Goal: Communication & Community: Ask a question

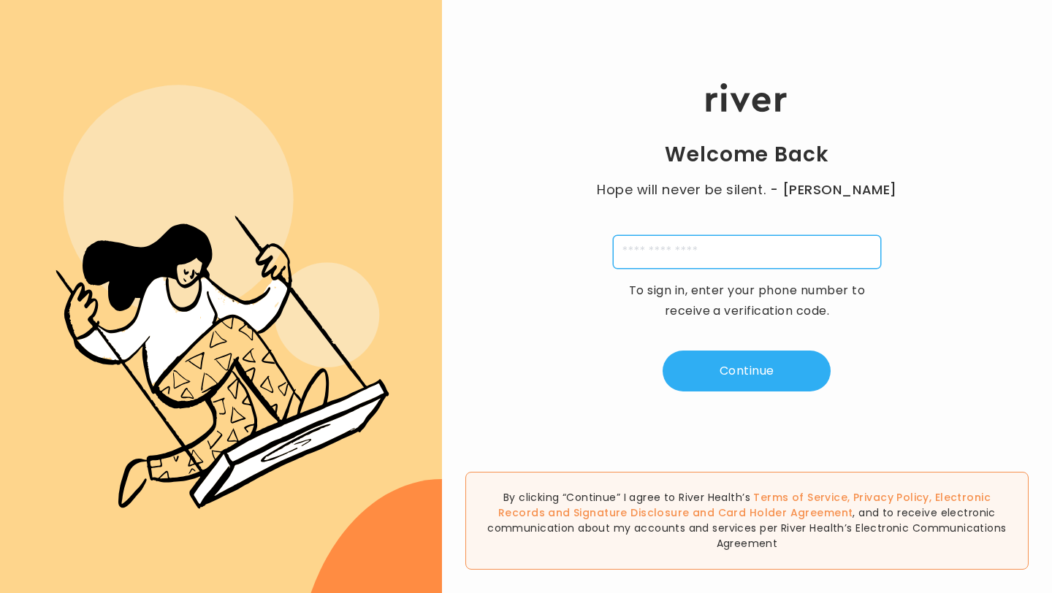
click at [657, 246] on input "tel" at bounding box center [747, 252] width 268 height 34
type input "**********"
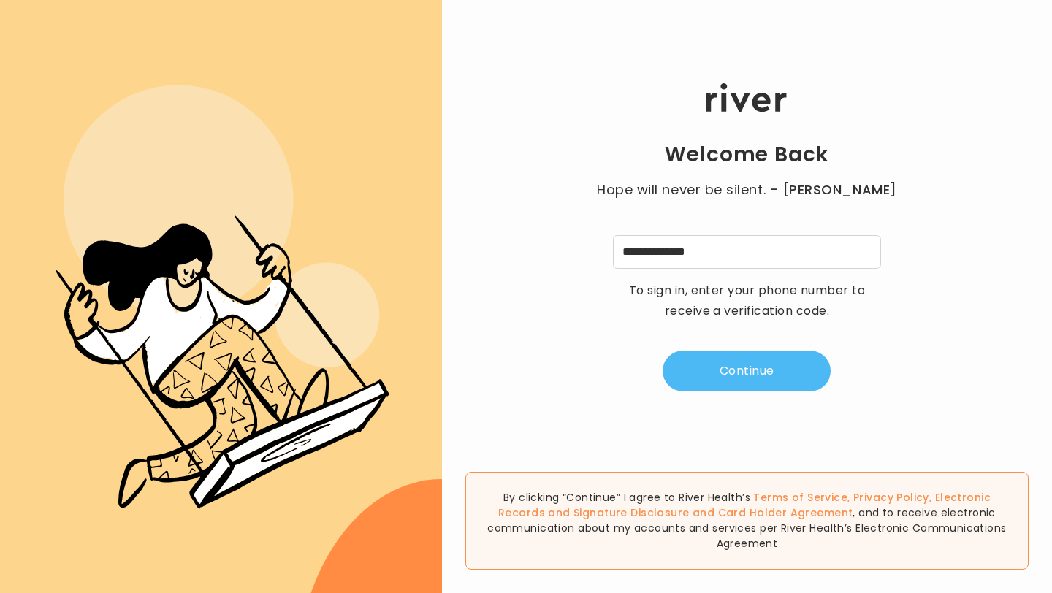
click at [748, 368] on button "Continue" at bounding box center [747, 371] width 168 height 41
type input "*"
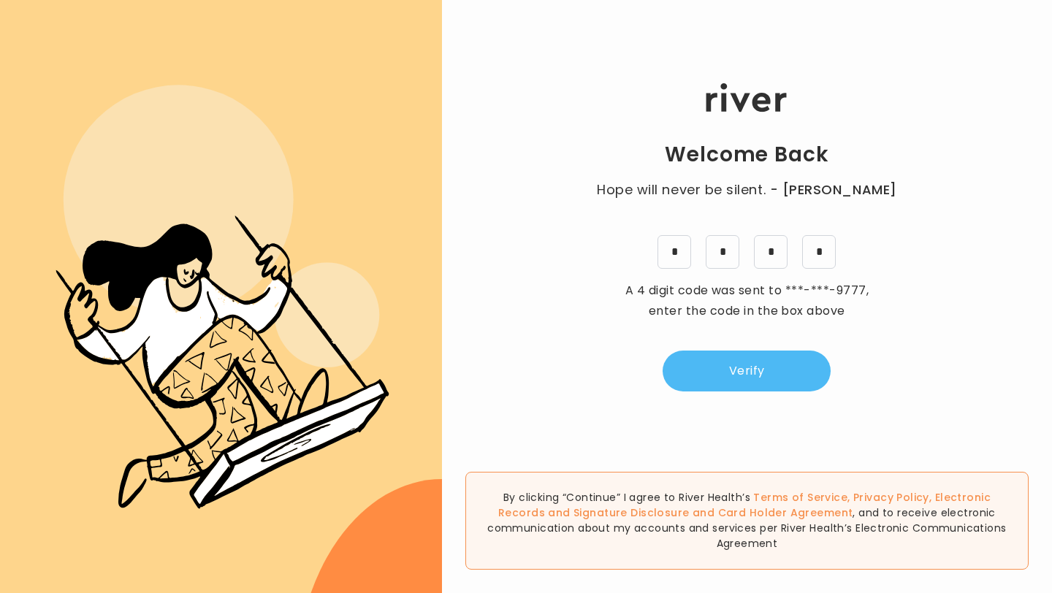
click at [773, 374] on button "Verify" at bounding box center [747, 371] width 168 height 41
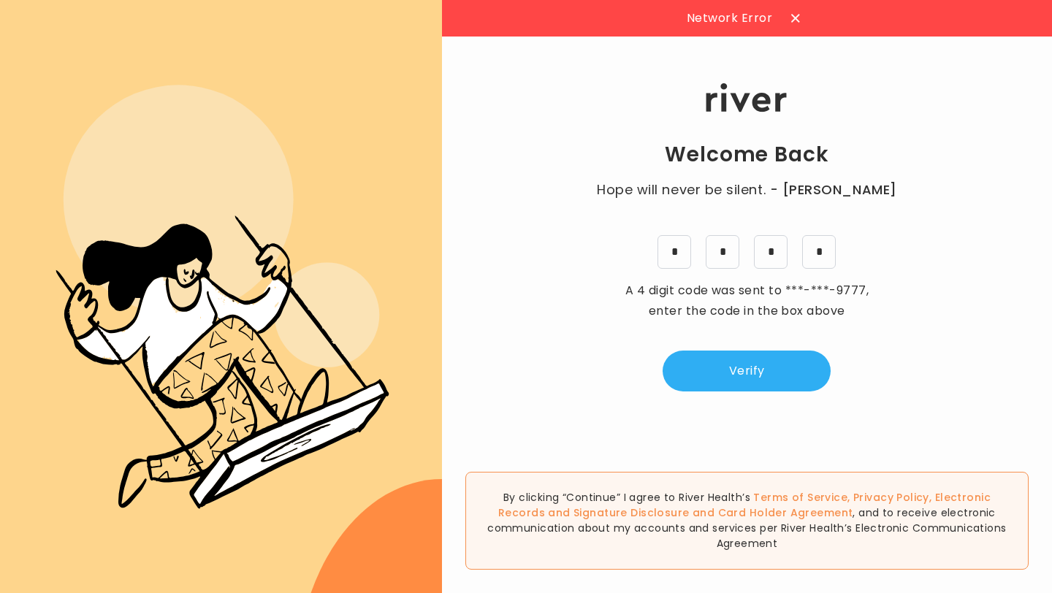
click at [792, 13] on div at bounding box center [795, 18] width 23 height 23
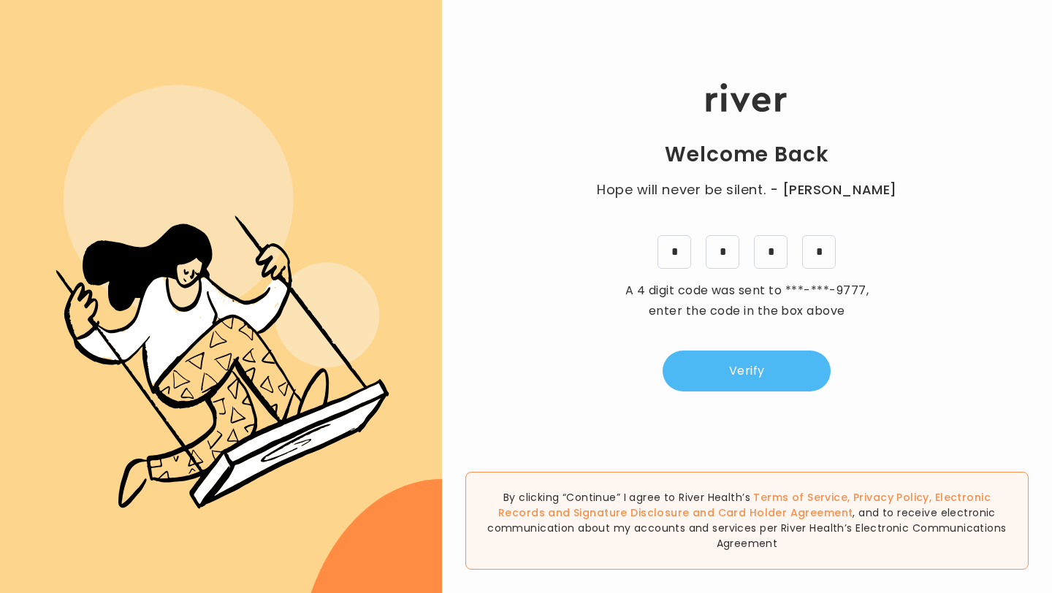
click at [726, 378] on button "Verify" at bounding box center [747, 371] width 168 height 41
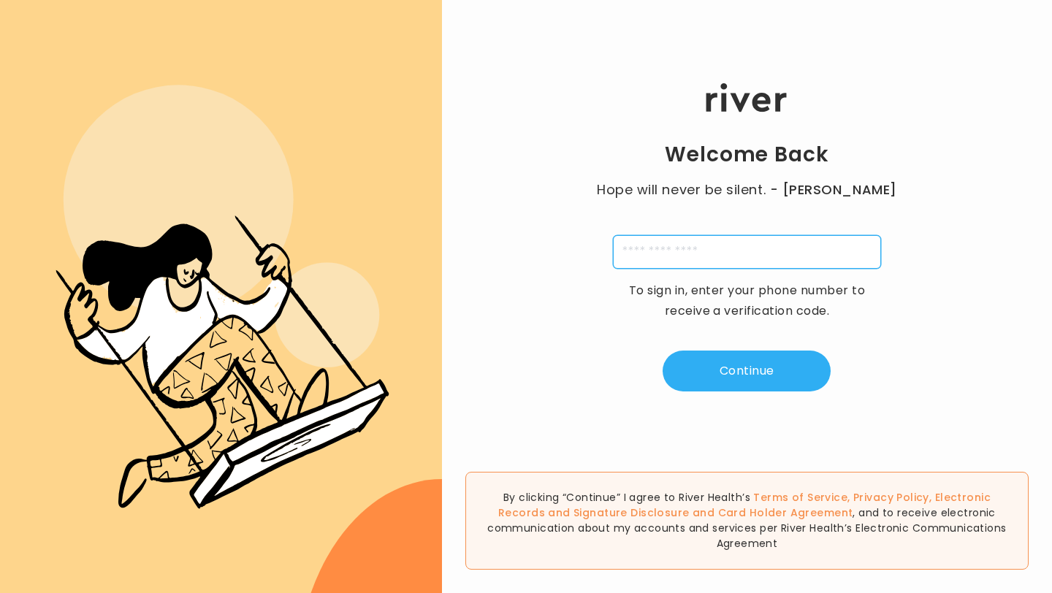
click at [672, 251] on input "tel" at bounding box center [747, 252] width 268 height 34
type input "**********"
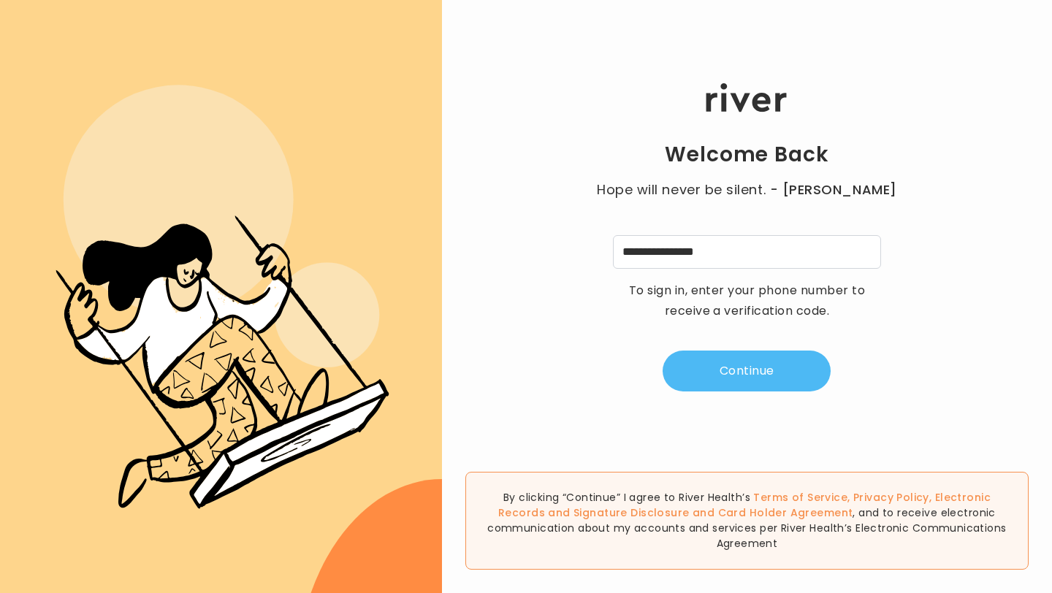
click at [746, 379] on button "Continue" at bounding box center [747, 371] width 168 height 41
type input "*"
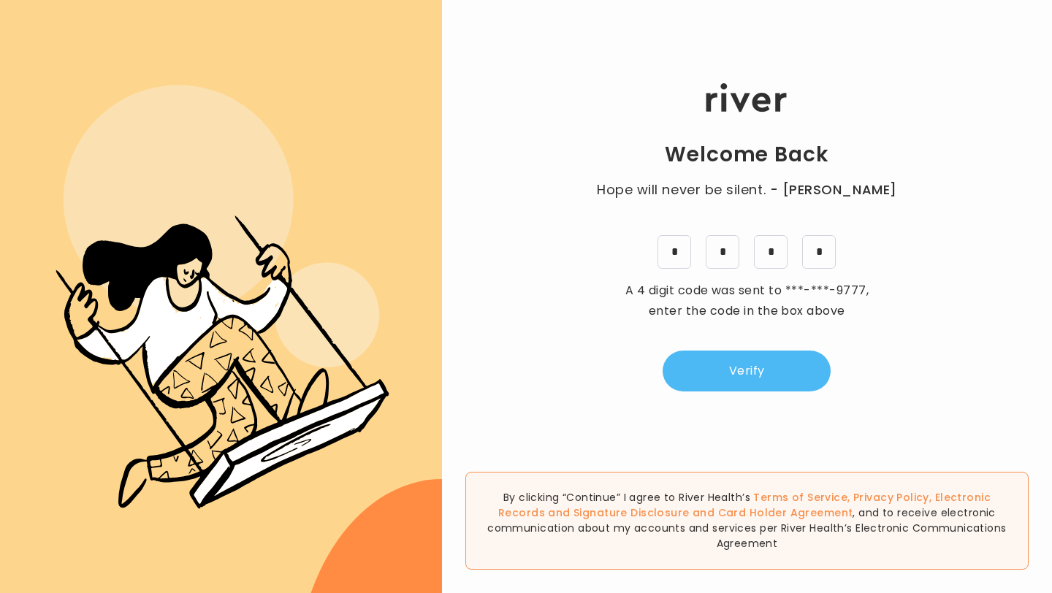
click at [759, 379] on button "Verify" at bounding box center [747, 371] width 168 height 41
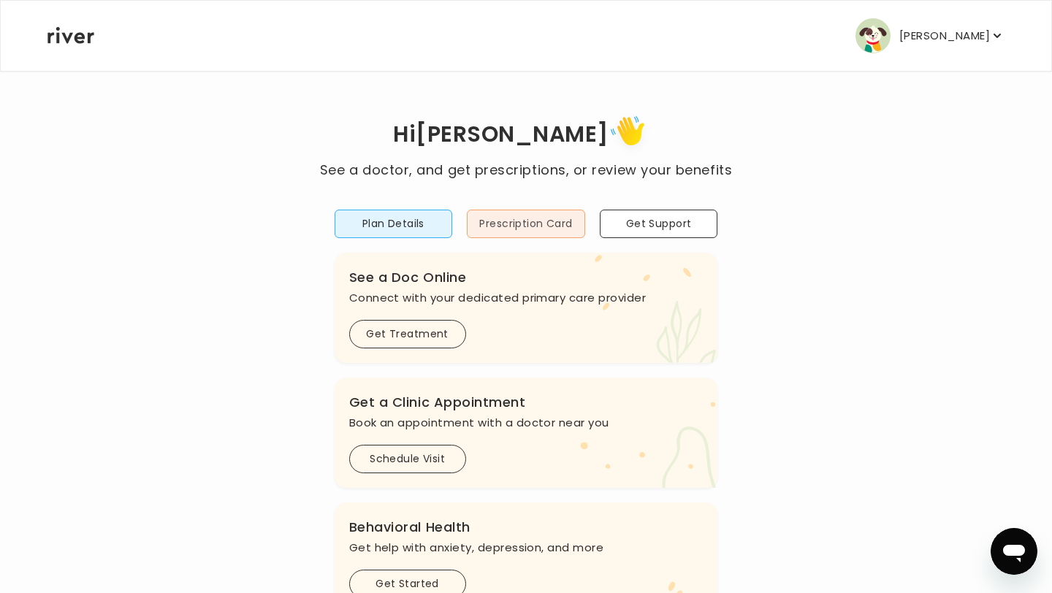
click at [522, 216] on button "Prescription Card" at bounding box center [526, 224] width 118 height 29
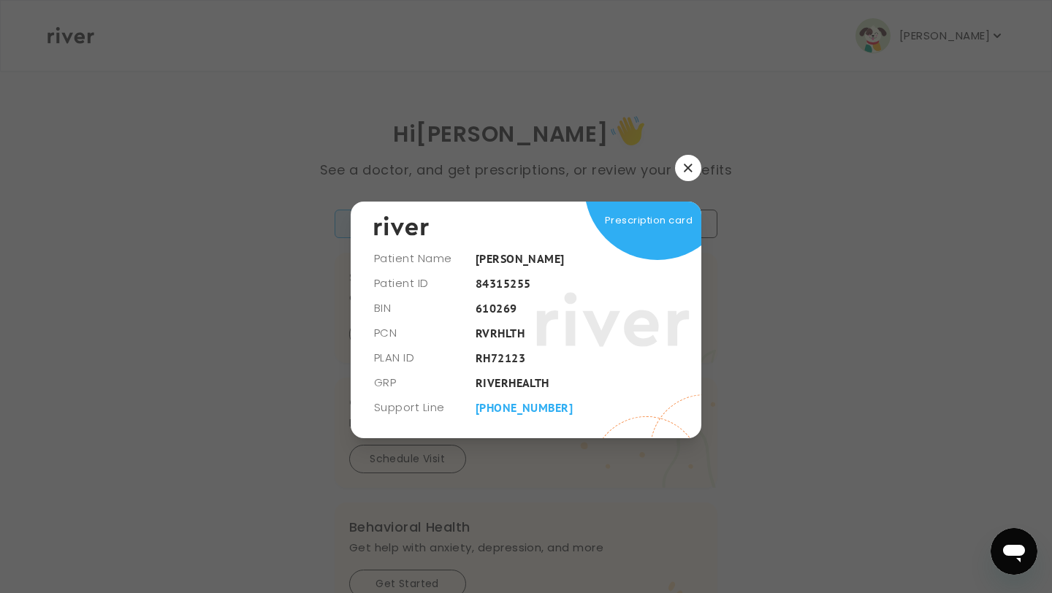
click at [688, 169] on icon "button" at bounding box center [688, 168] width 8 height 8
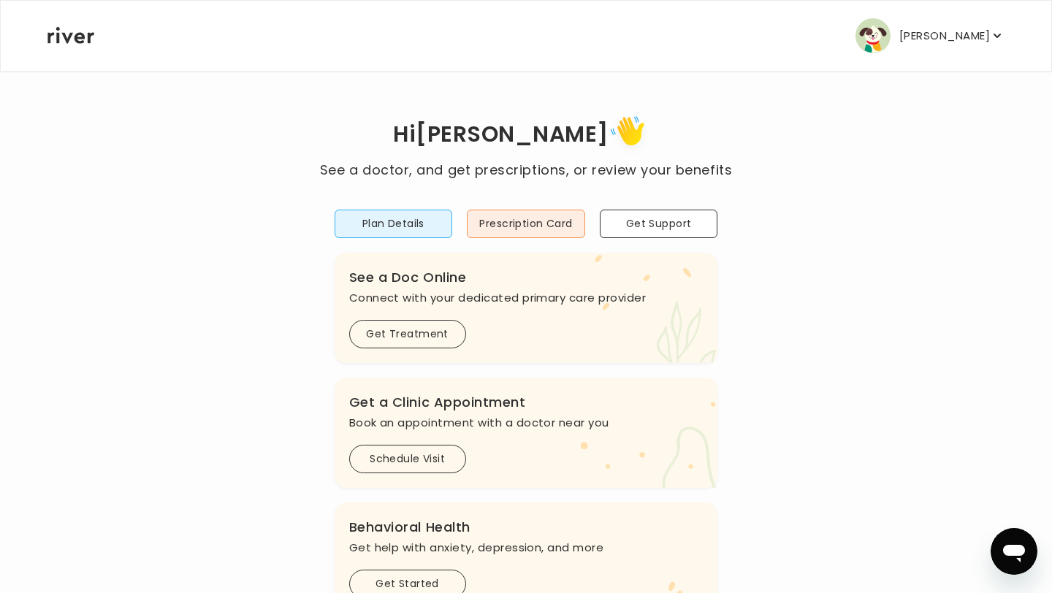
click at [940, 39] on p "[PERSON_NAME]" at bounding box center [945, 36] width 91 height 20
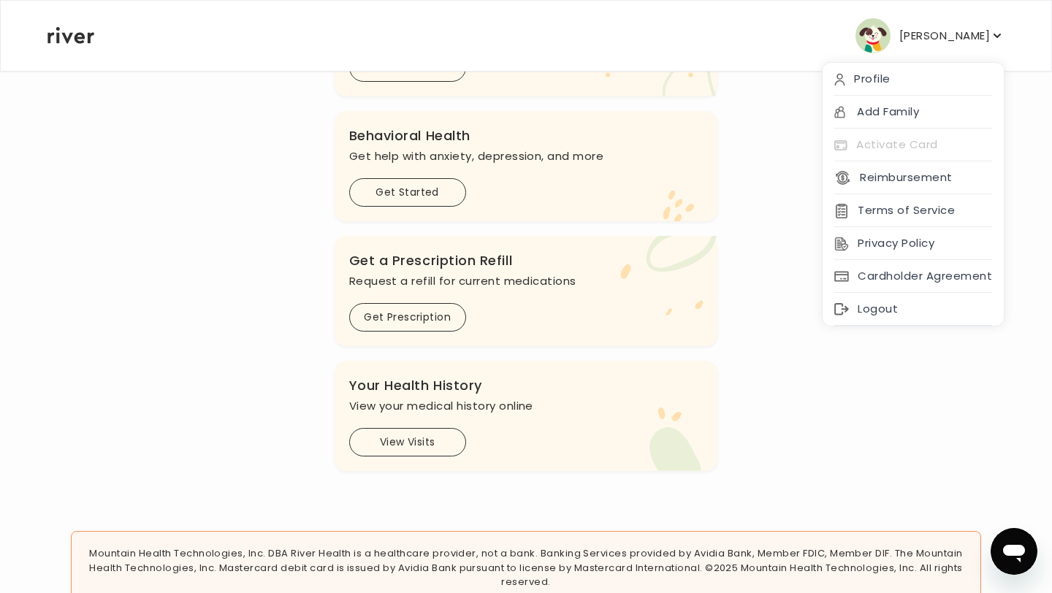
scroll to position [411, 0]
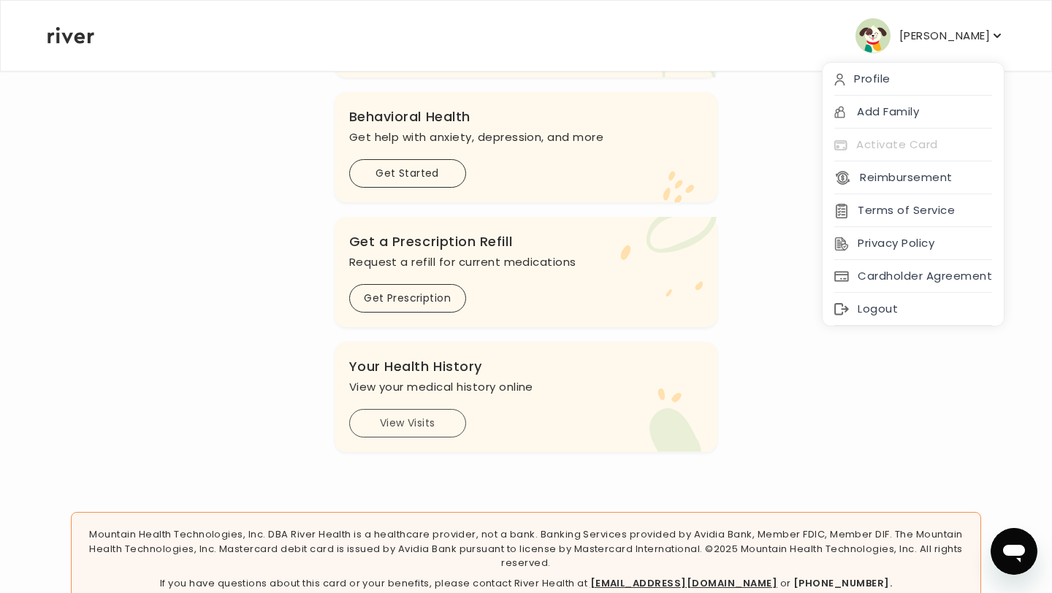
click at [418, 422] on button "View Visits" at bounding box center [407, 423] width 117 height 29
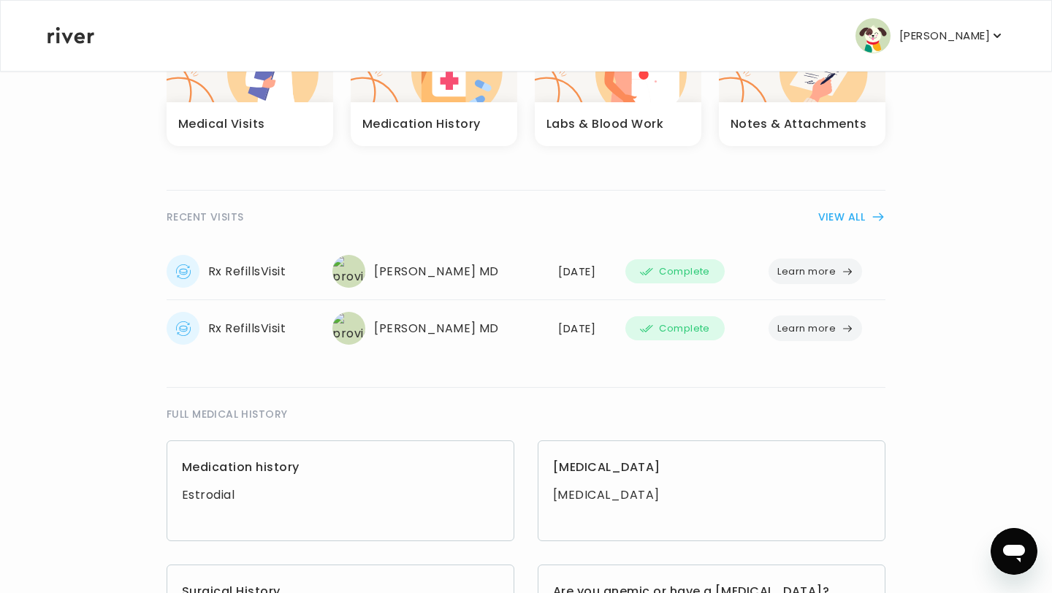
scroll to position [179, 0]
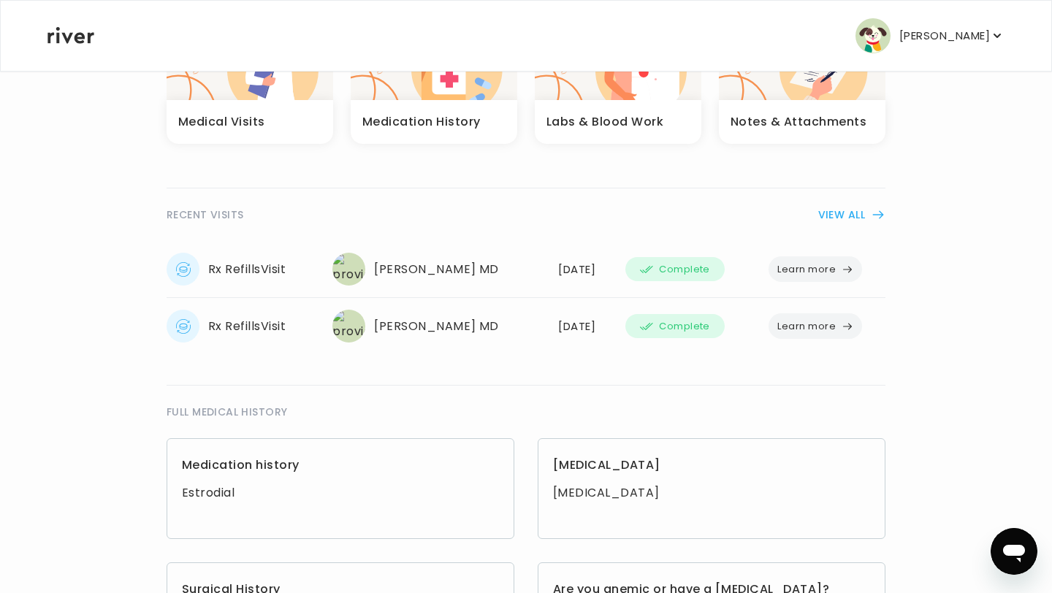
click at [848, 213] on button "VIEW ALL" at bounding box center [852, 215] width 67 height 18
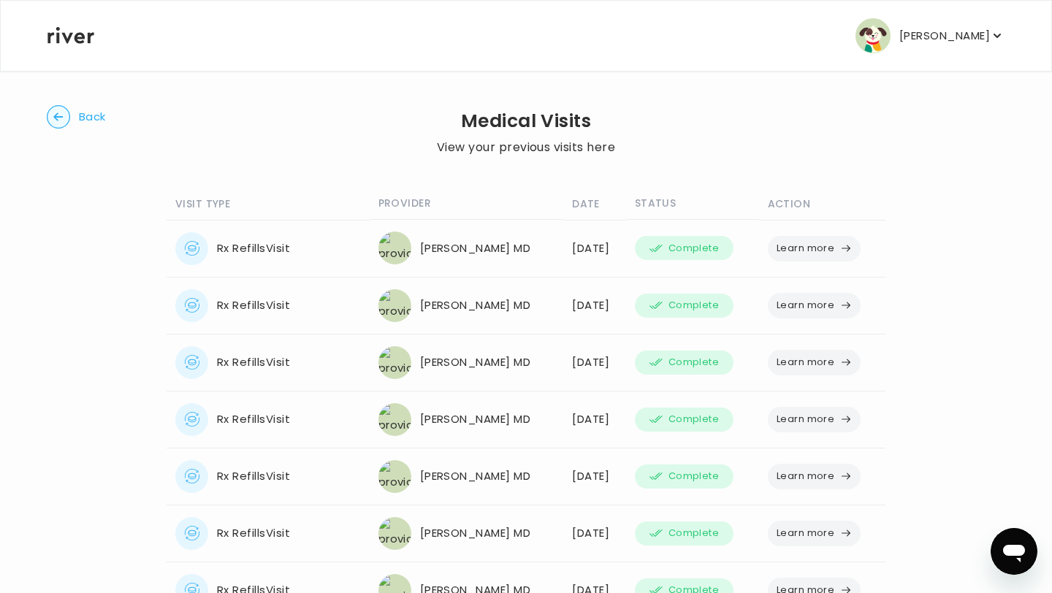
click at [91, 117] on span "Back" at bounding box center [92, 117] width 27 height 20
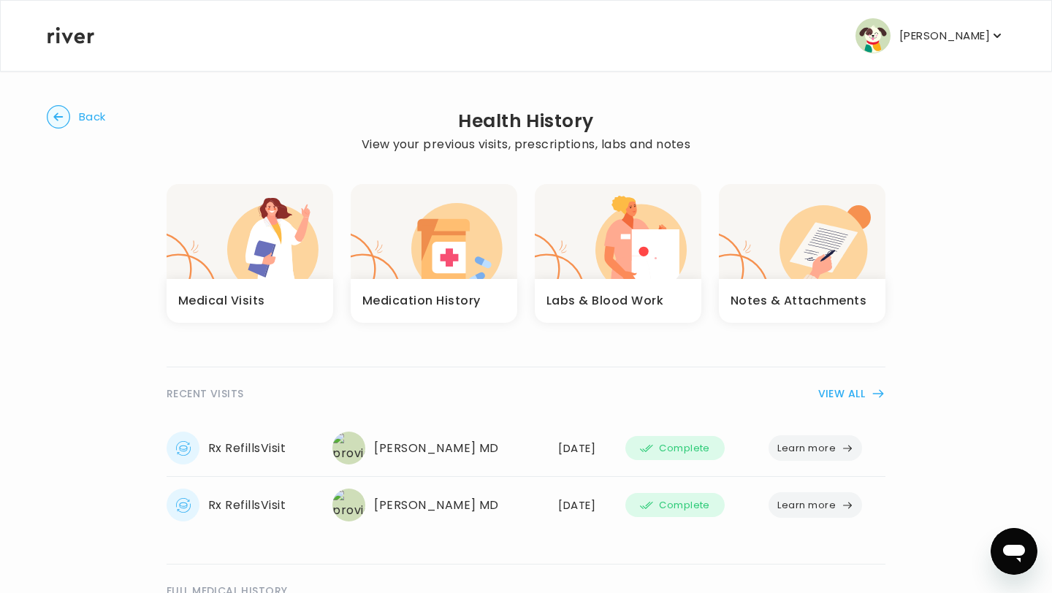
click at [283, 300] on div "Medical Visits" at bounding box center [250, 301] width 167 height 44
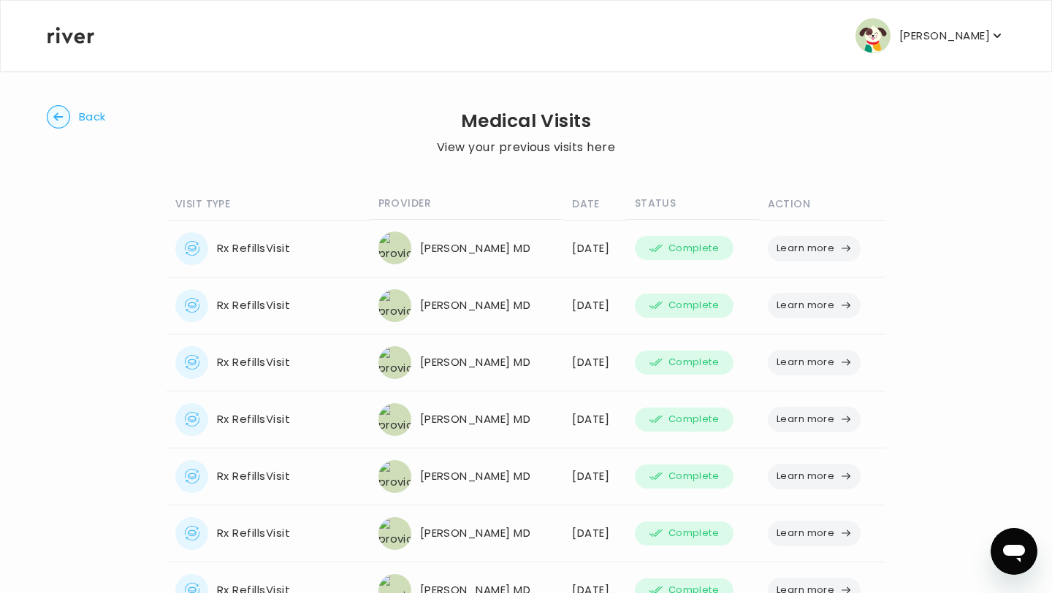
click at [89, 110] on span "Back" at bounding box center [92, 117] width 27 height 20
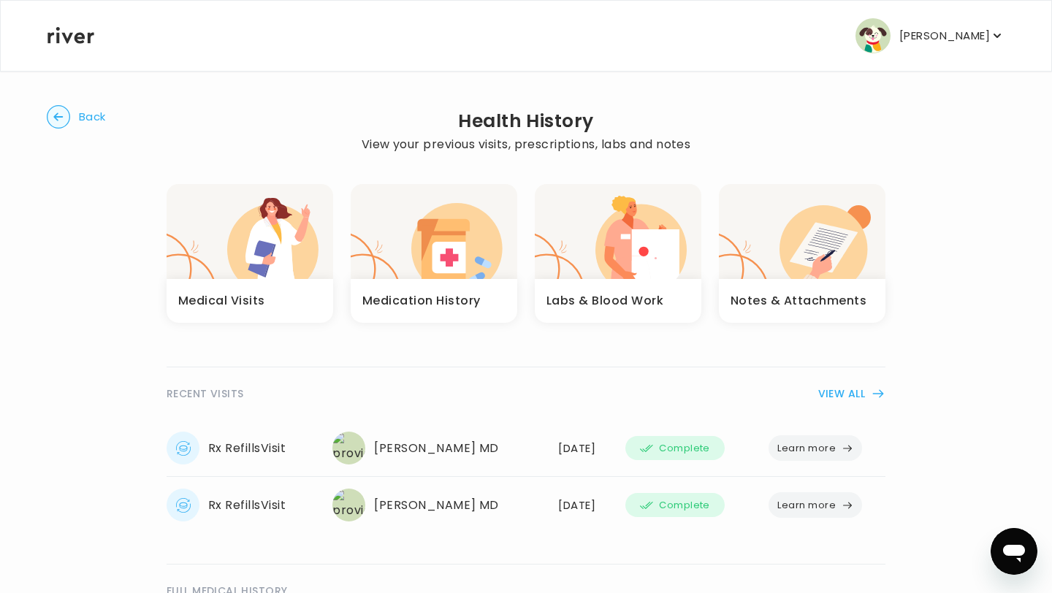
click at [89, 110] on span "Back" at bounding box center [92, 117] width 27 height 20
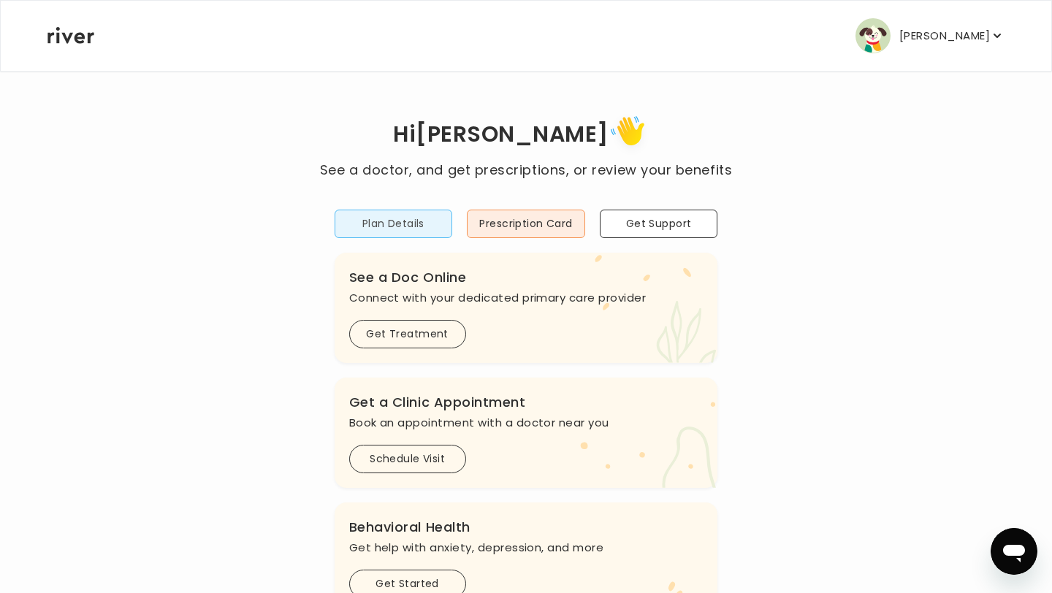
click at [415, 218] on button "Plan Details" at bounding box center [394, 224] width 118 height 29
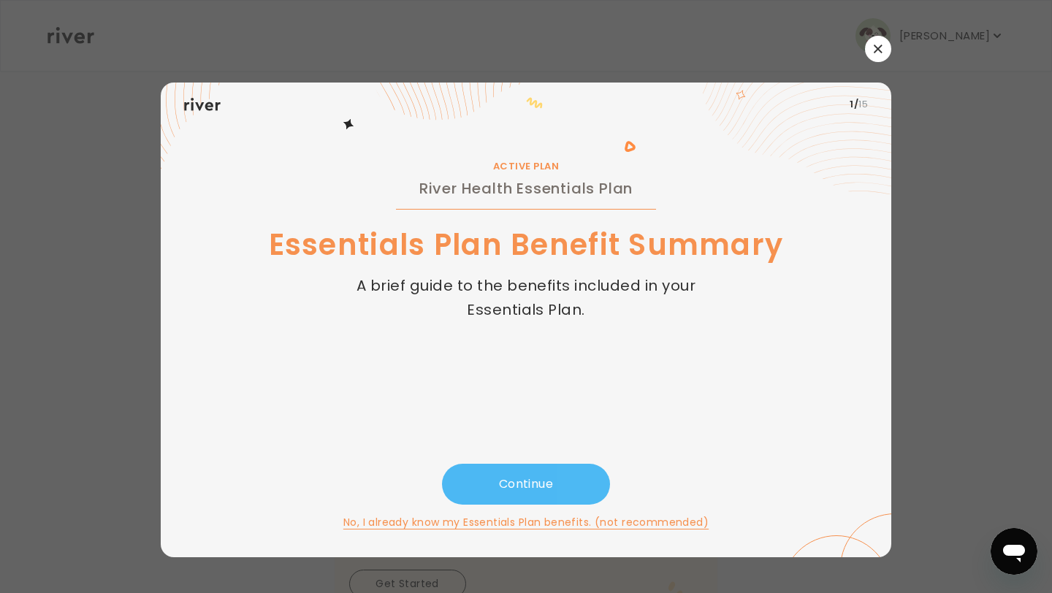
click at [548, 479] on button "Continue" at bounding box center [526, 484] width 168 height 41
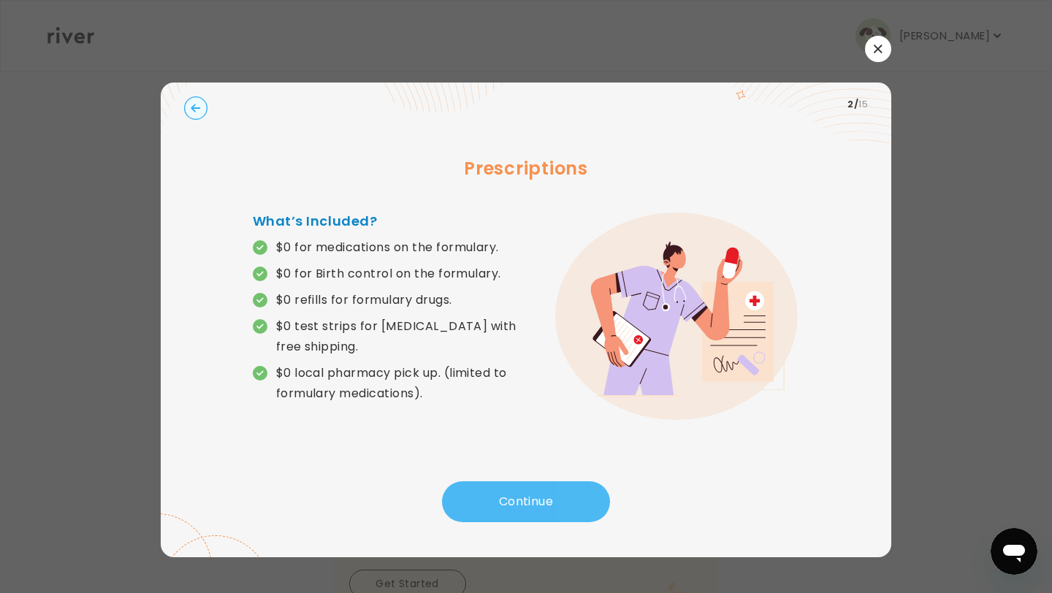
click at [546, 496] on button "Continue" at bounding box center [526, 502] width 168 height 41
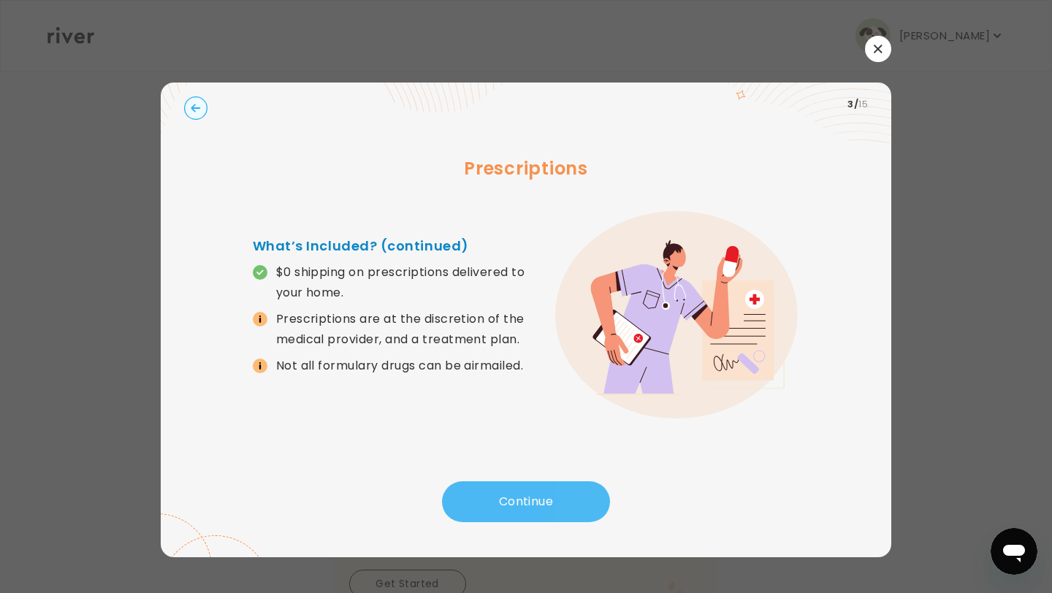
click at [546, 496] on button "Continue" at bounding box center [526, 502] width 168 height 41
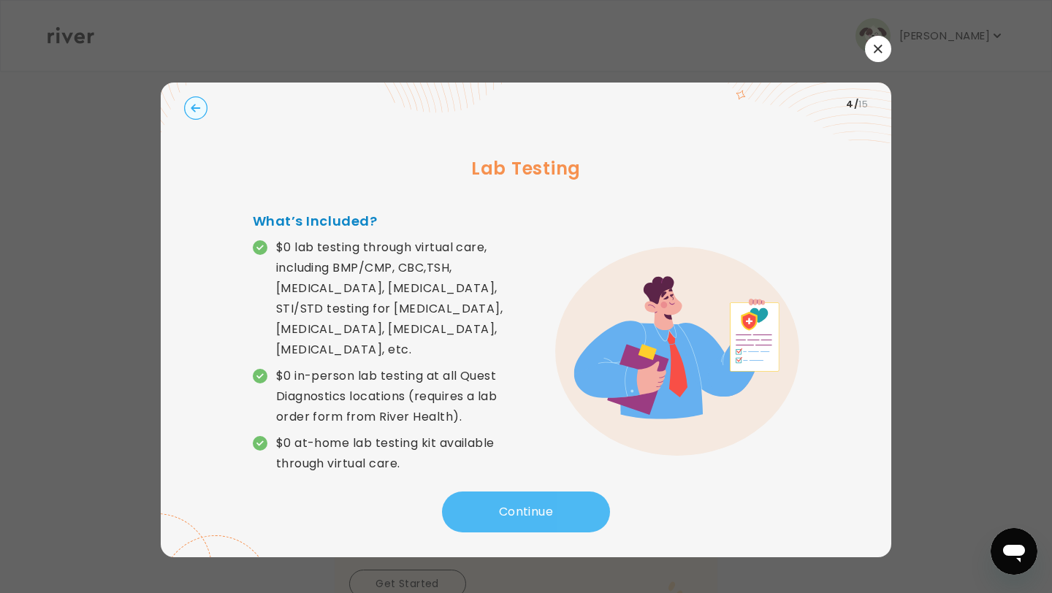
click at [546, 496] on button "Continue" at bounding box center [526, 512] width 168 height 41
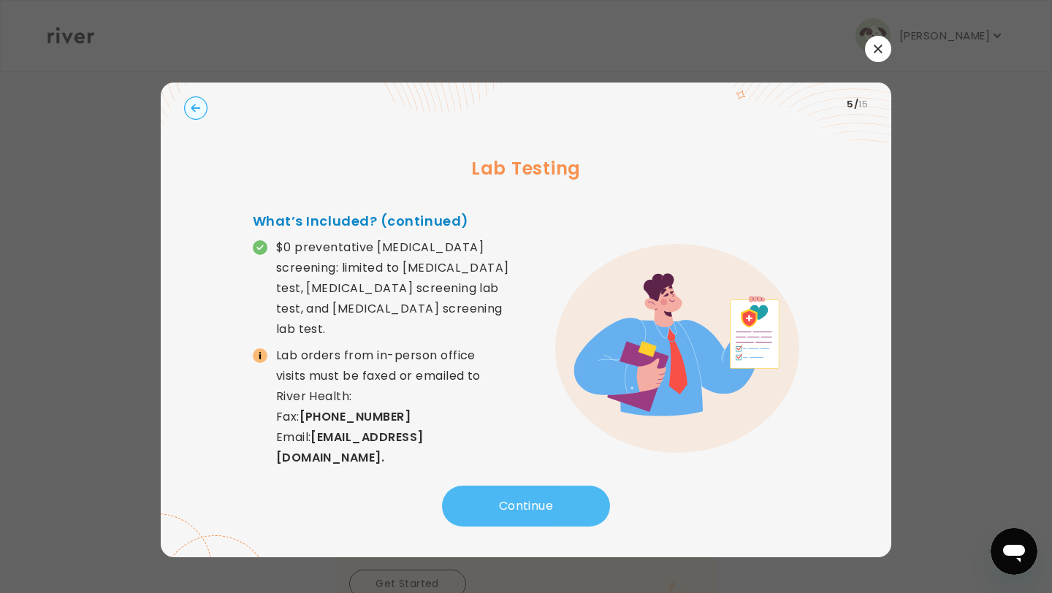
click at [546, 496] on button "Continue" at bounding box center [526, 506] width 168 height 41
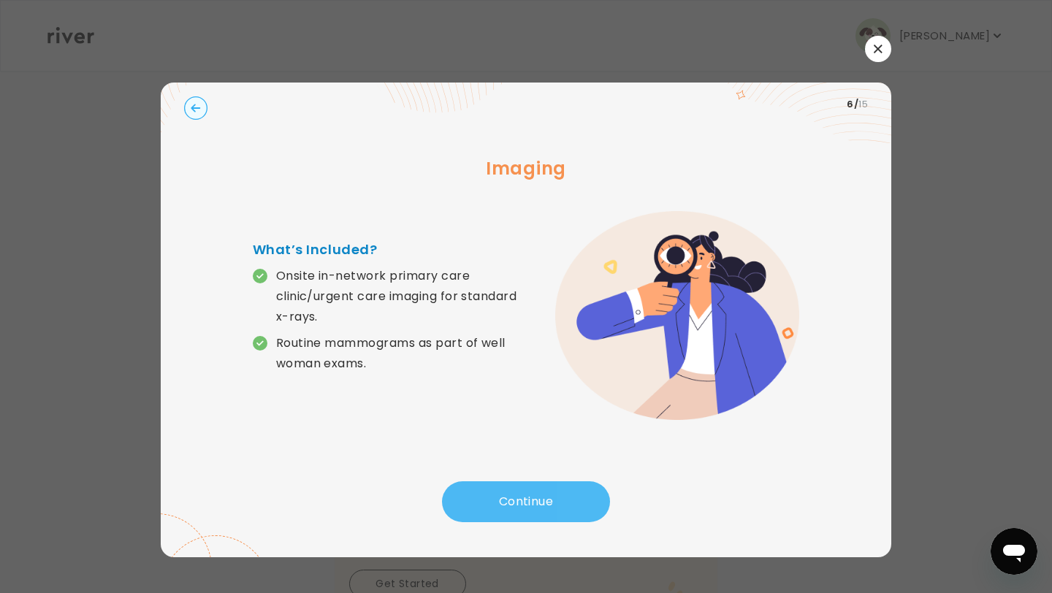
click at [546, 496] on button "Continue" at bounding box center [526, 502] width 168 height 41
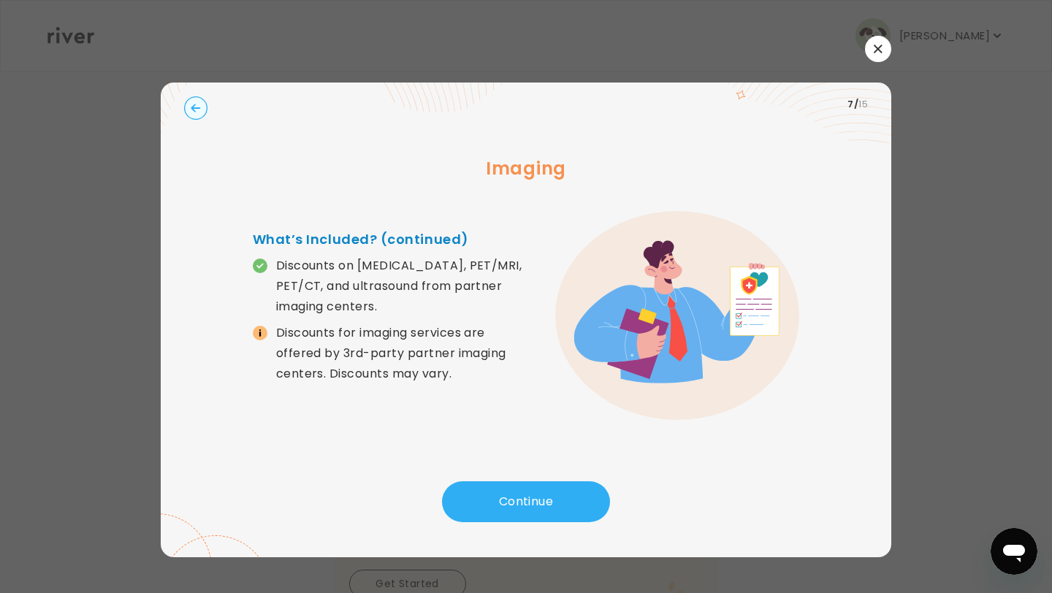
click at [872, 56] on button "button" at bounding box center [878, 49] width 26 height 26
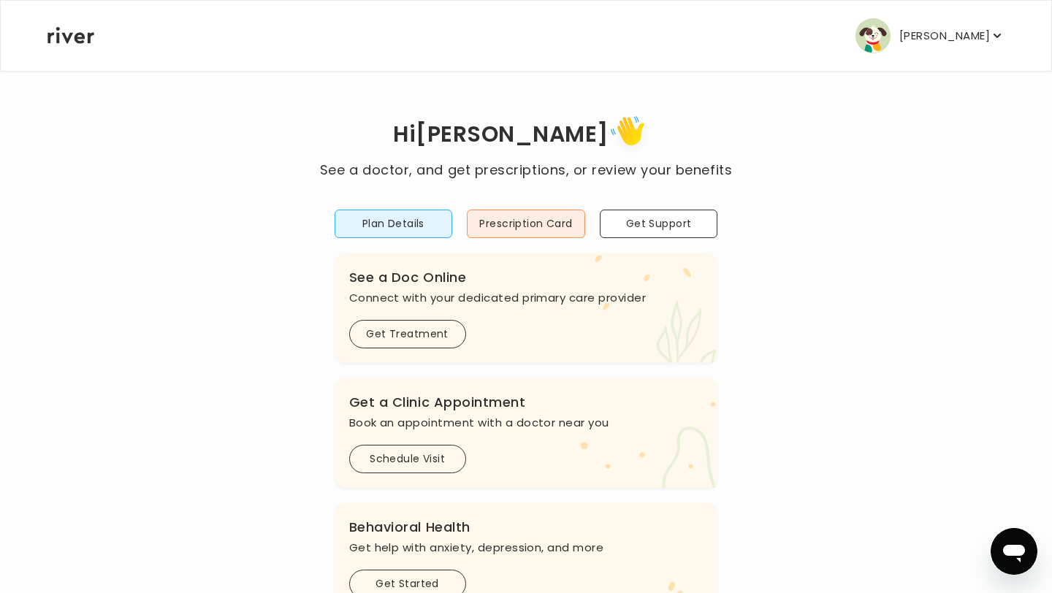
click at [953, 34] on p "[PERSON_NAME]" at bounding box center [945, 36] width 91 height 20
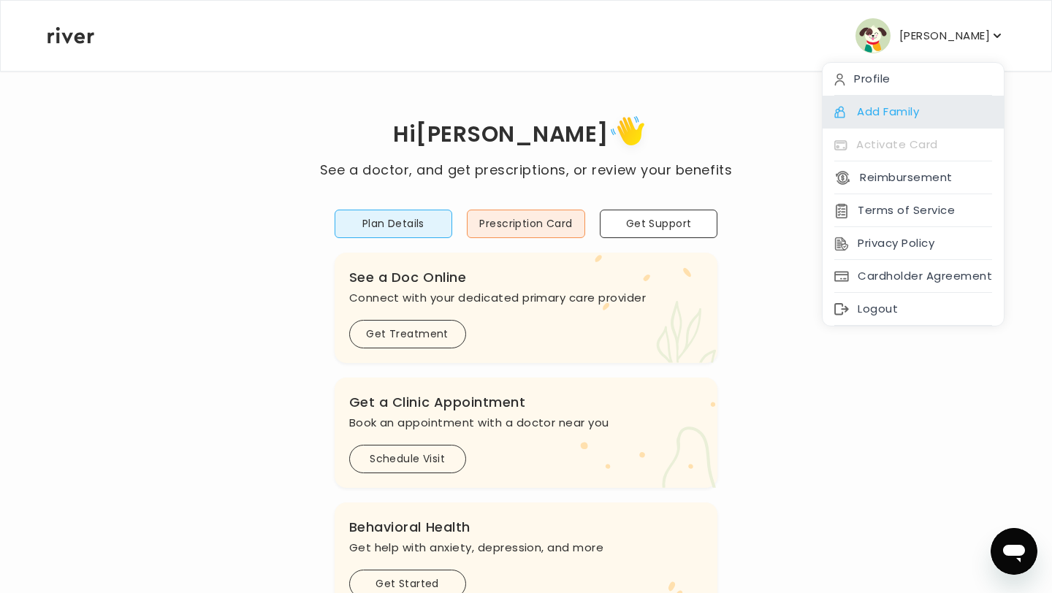
click at [916, 110] on div "Add Family" at bounding box center [913, 112] width 181 height 33
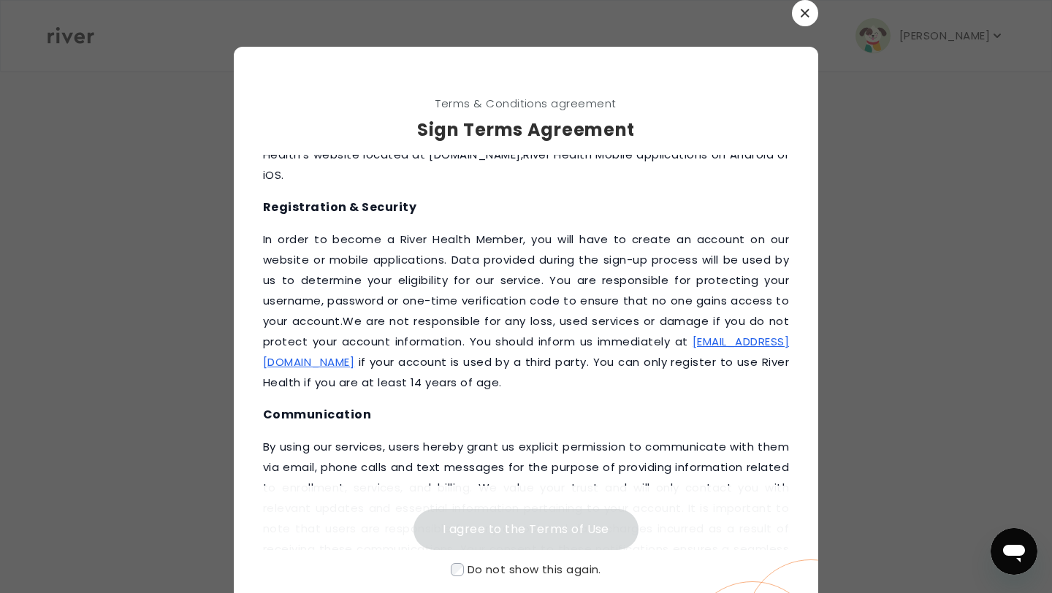
scroll to position [56, 0]
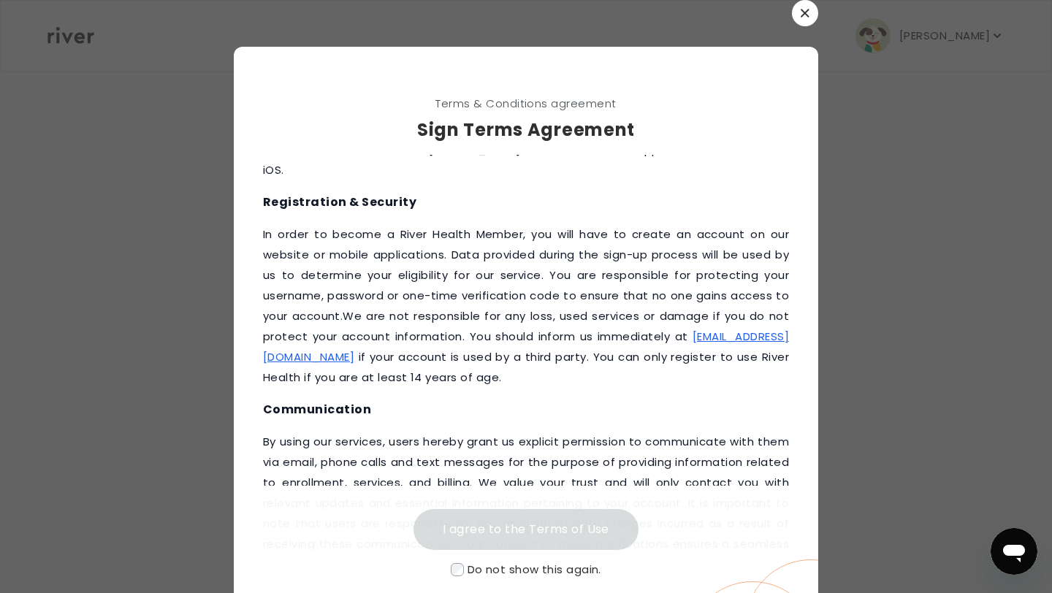
click at [809, 10] on icon "button" at bounding box center [805, 13] width 9 height 9
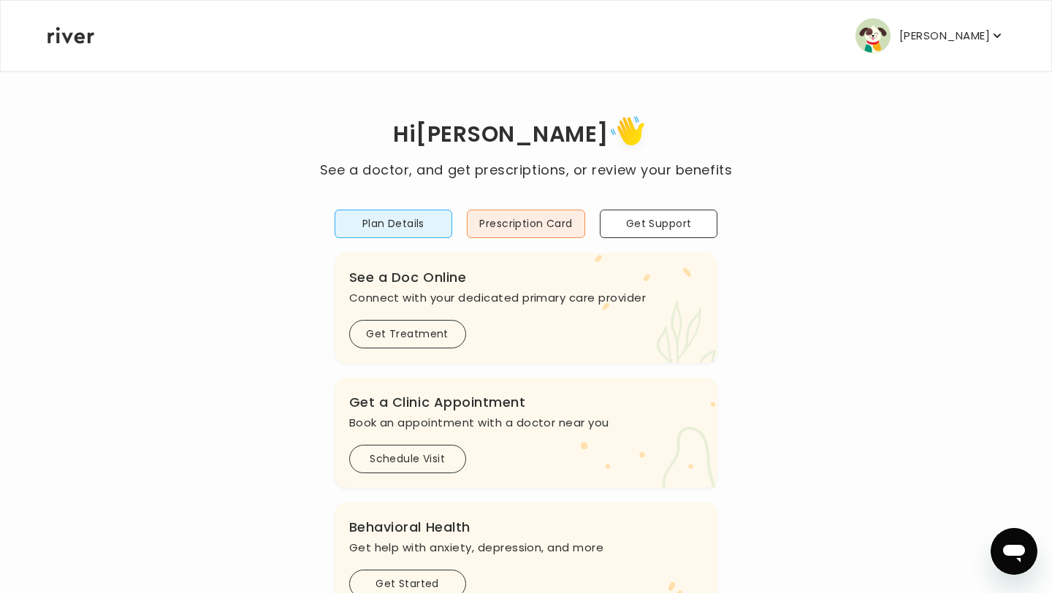
click at [922, 36] on button "[PERSON_NAME]" at bounding box center [930, 35] width 149 height 35
click at [745, 86] on div "Hi Sara See a doctor, and get prescriptions, or review your benefits Plan Detai…" at bounding box center [526, 487] width 959 height 834
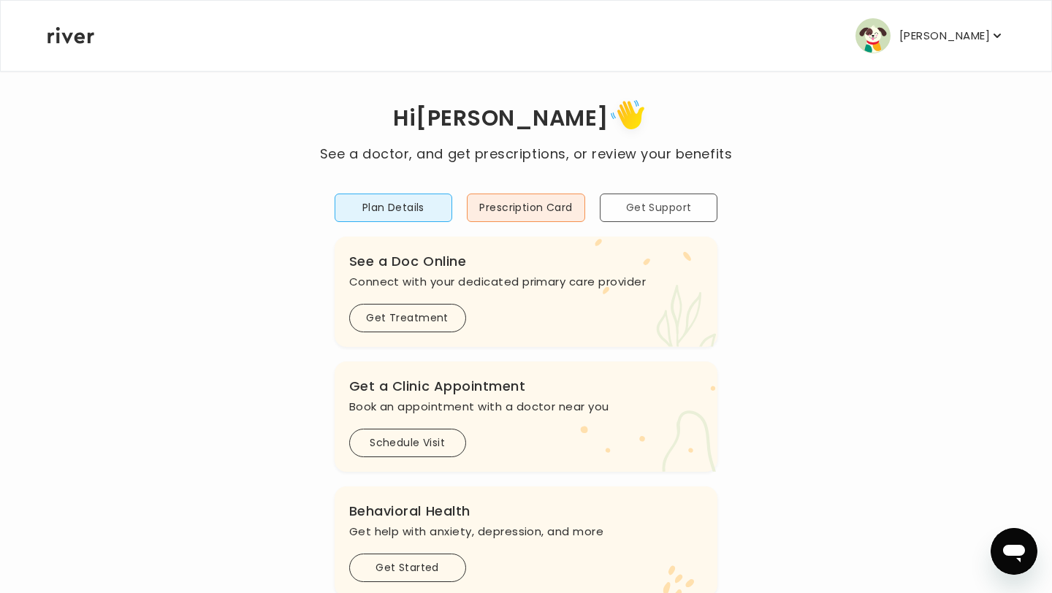
scroll to position [0, 0]
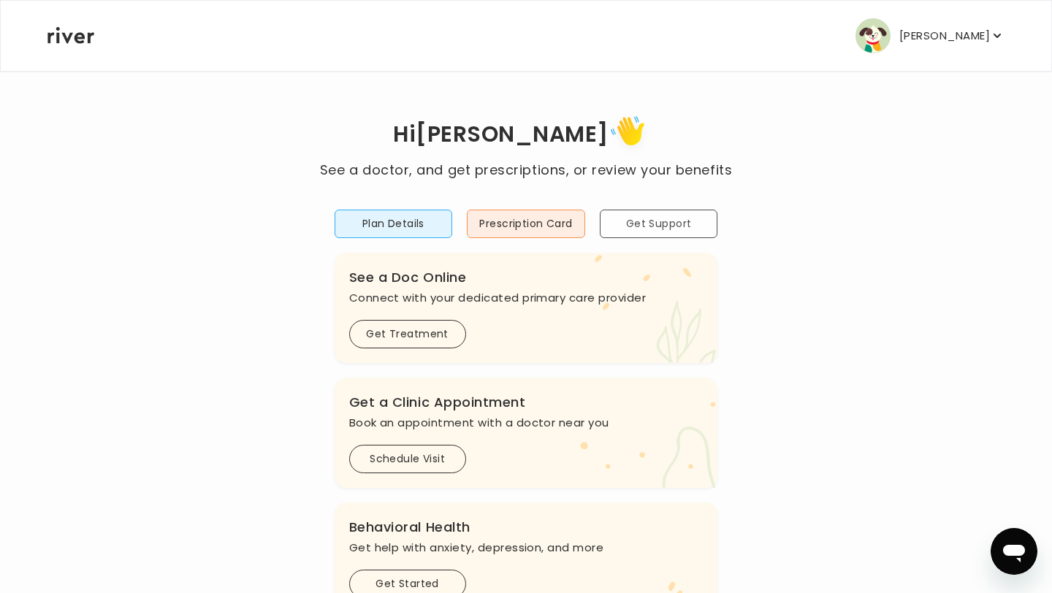
click at [657, 225] on button "Get Support" at bounding box center [659, 224] width 118 height 29
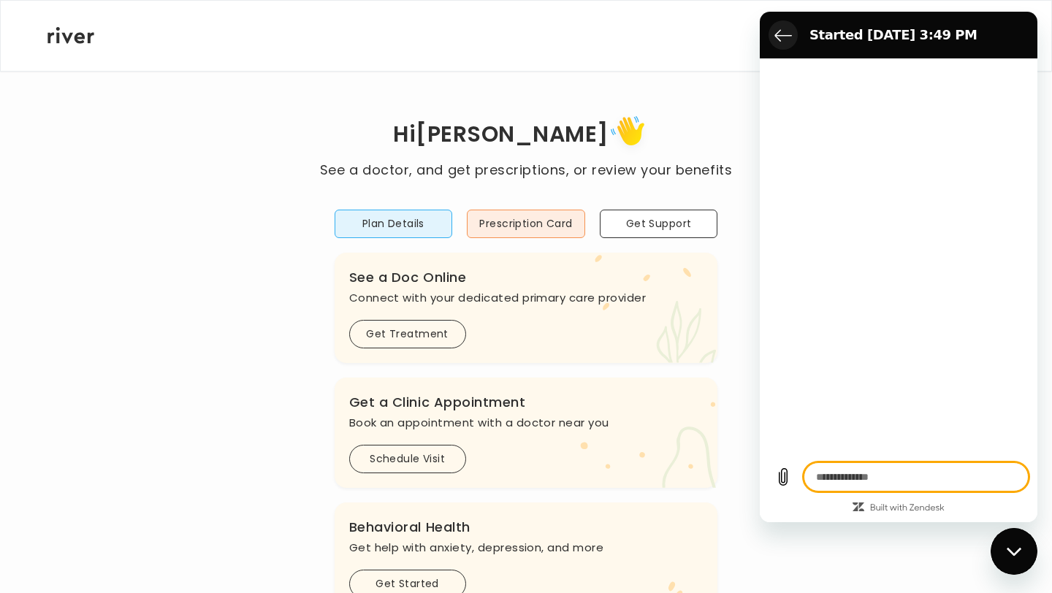
type textarea "*"
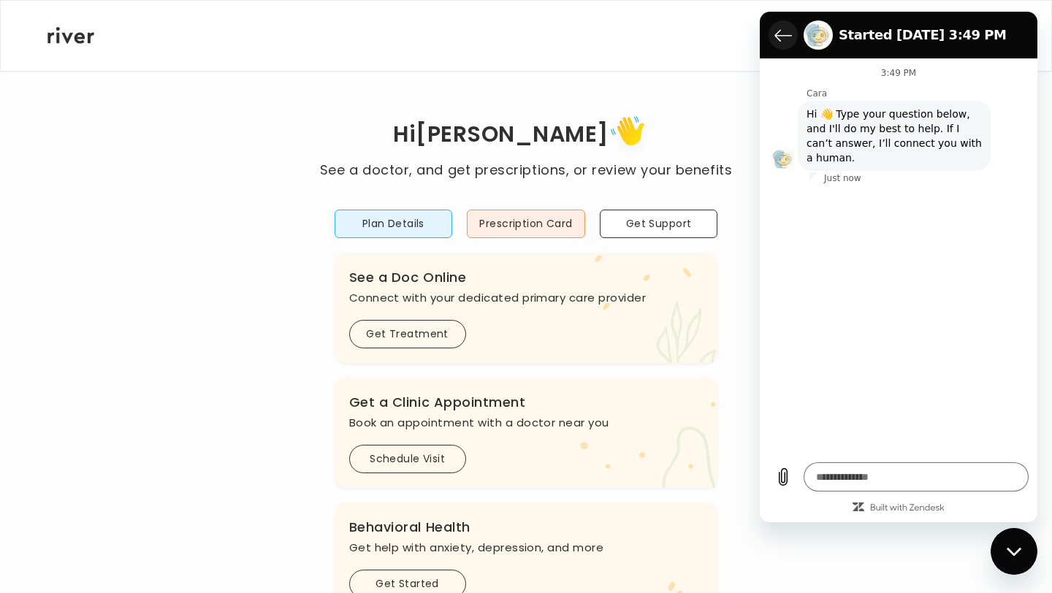
drag, startPoint x: 783, startPoint y: 28, endPoint x: 1519, endPoint y: 37, distance: 736.0
click at [783, 28] on icon "Back to the conversation list" at bounding box center [784, 35] width 18 height 18
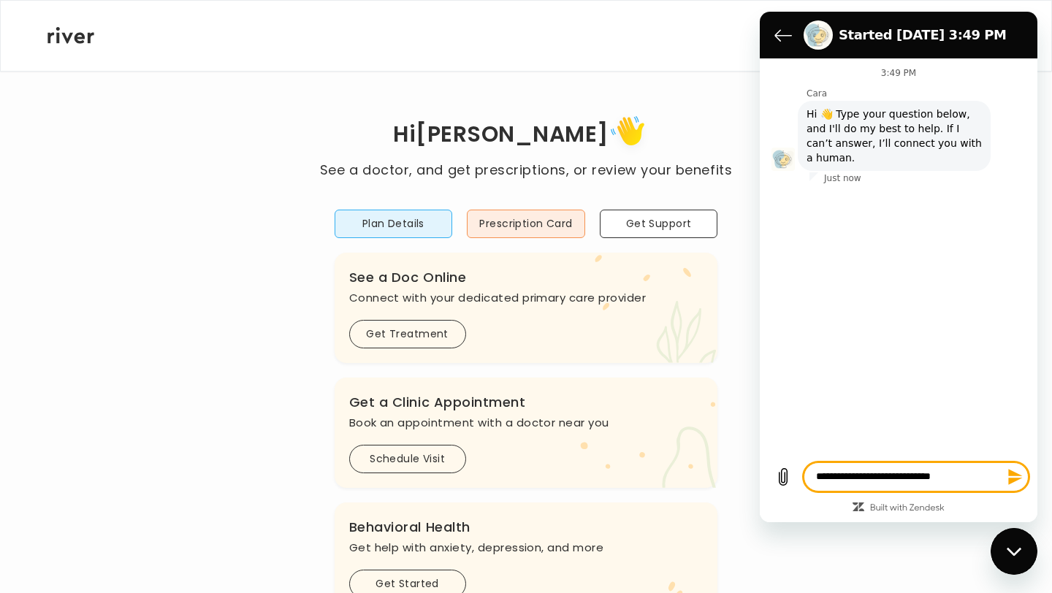
type textarea "**********"
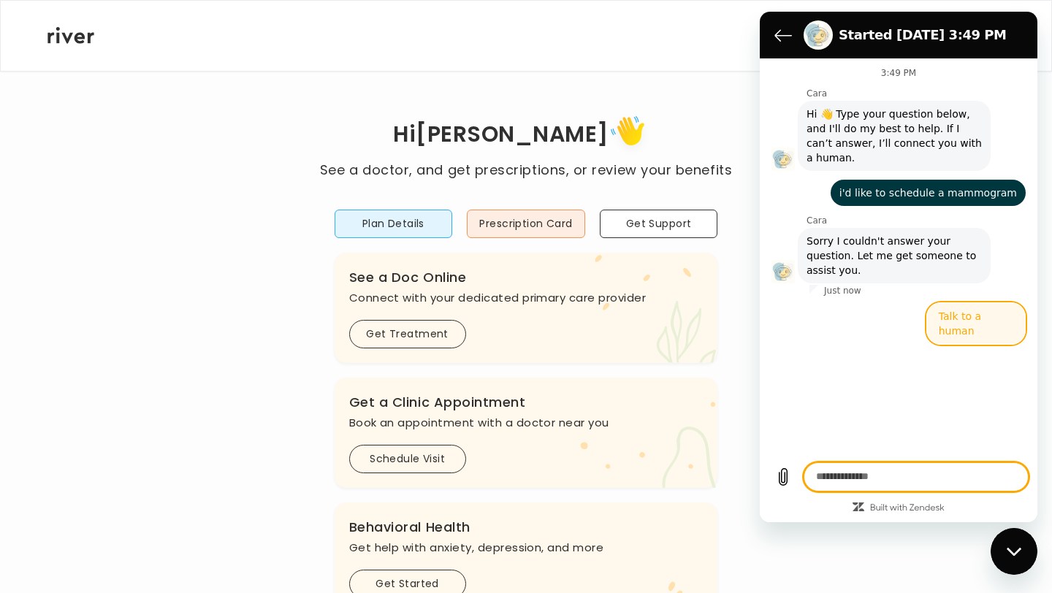
click at [968, 318] on button "Talk to a human" at bounding box center [976, 324] width 99 height 42
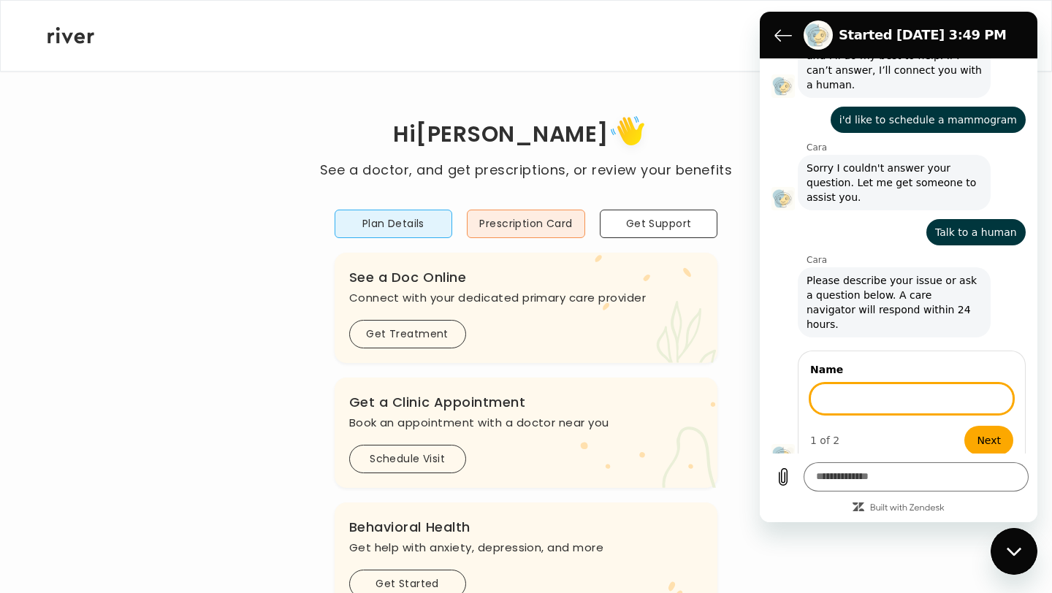
scroll to position [72, 0]
type input "**********"
click at [965, 426] on button "Next" at bounding box center [989, 440] width 49 height 29
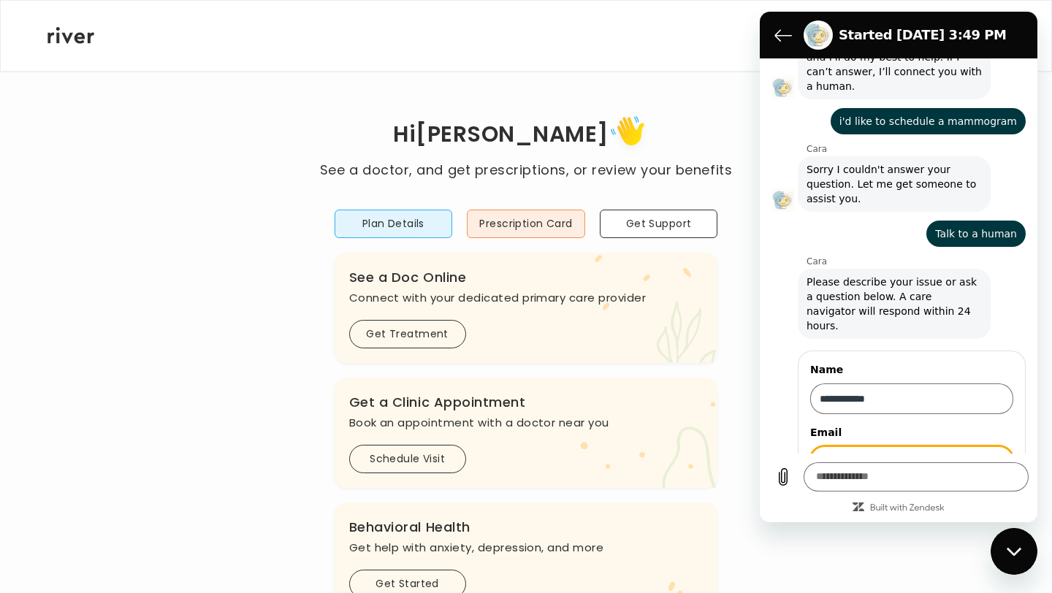
scroll to position [134, 0]
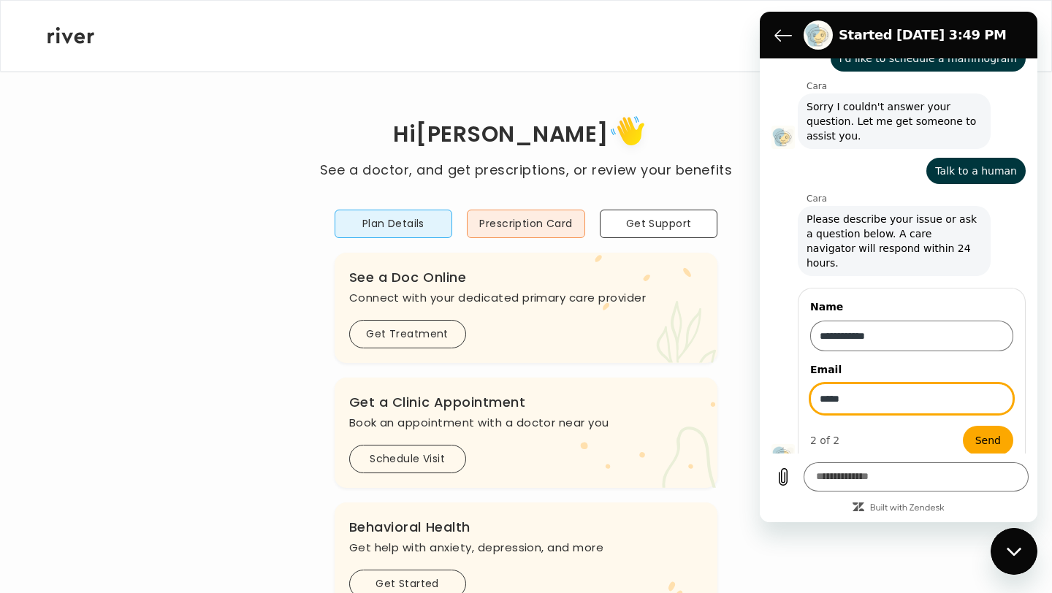
type input "**********"
click at [981, 432] on span "Send" at bounding box center [989, 441] width 26 height 18
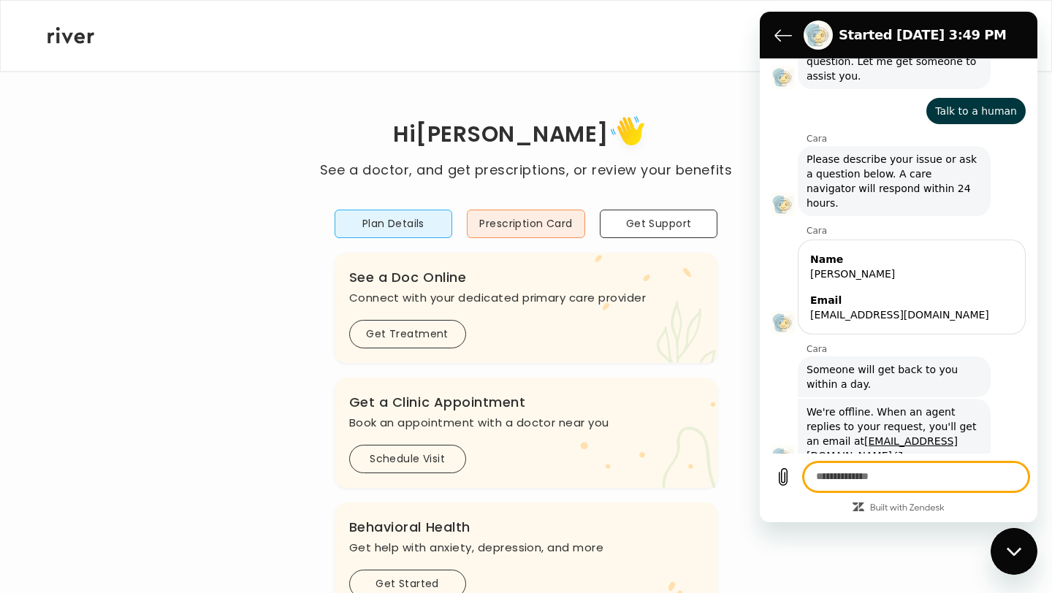
scroll to position [197, 0]
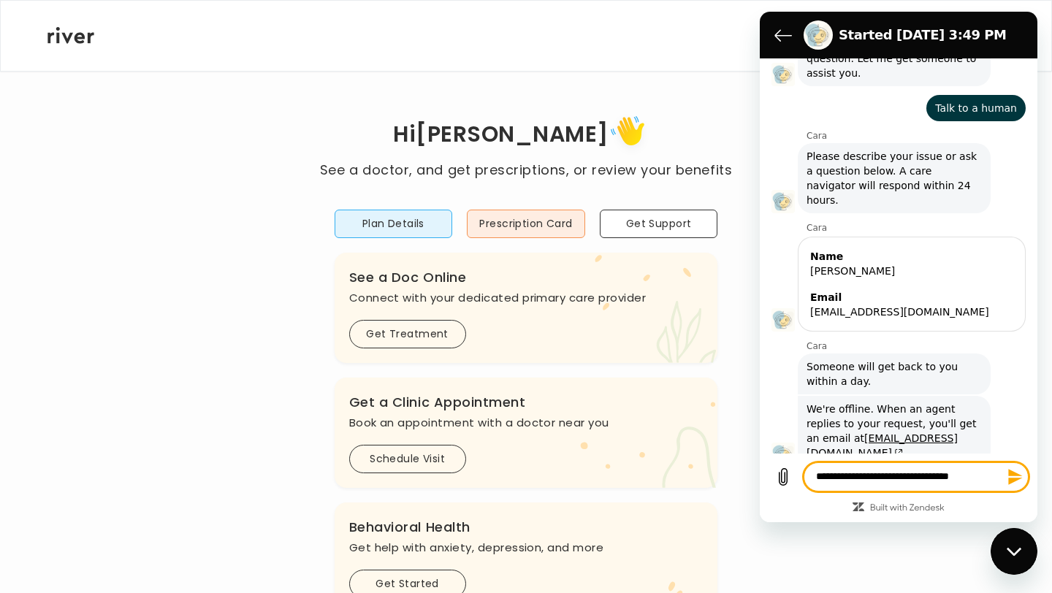
type textarea "**********"
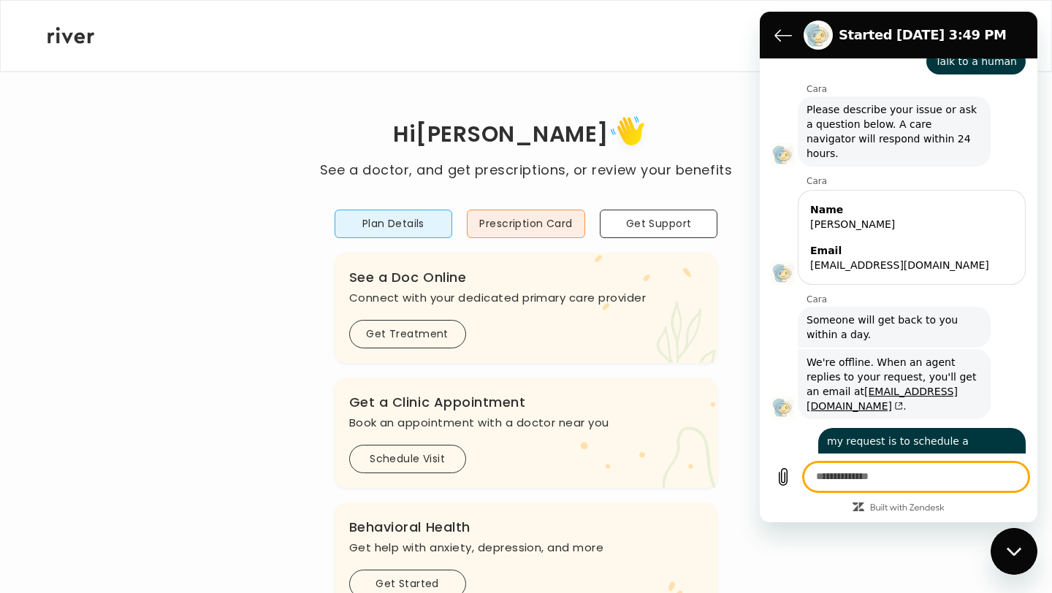
scroll to position [247, 0]
